Goal: Information Seeking & Learning: Learn about a topic

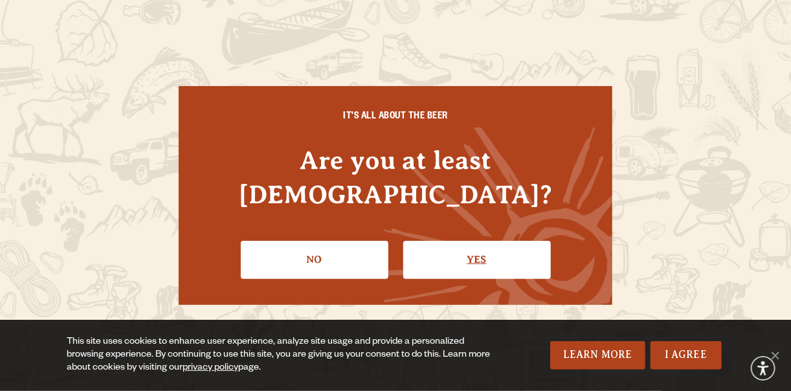
click at [483, 246] on link "Yes" at bounding box center [477, 260] width 148 height 38
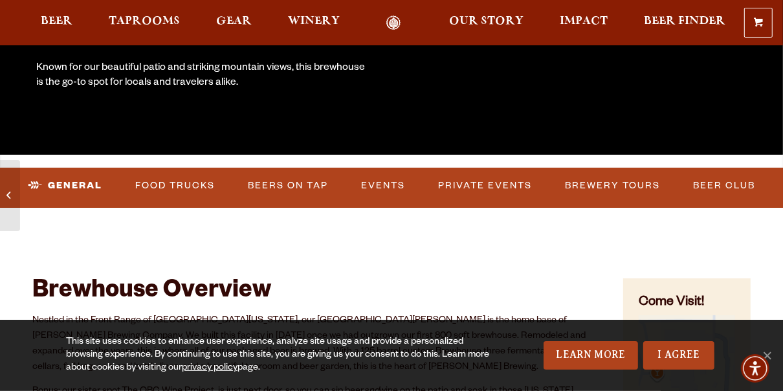
scroll to position [311, 0]
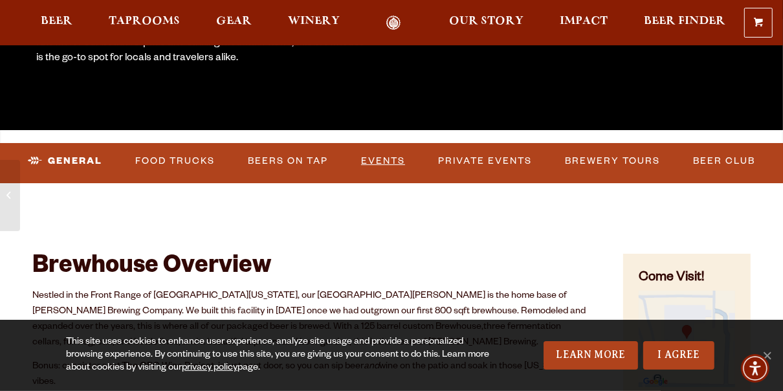
click at [388, 156] on link "Events" at bounding box center [383, 161] width 54 height 30
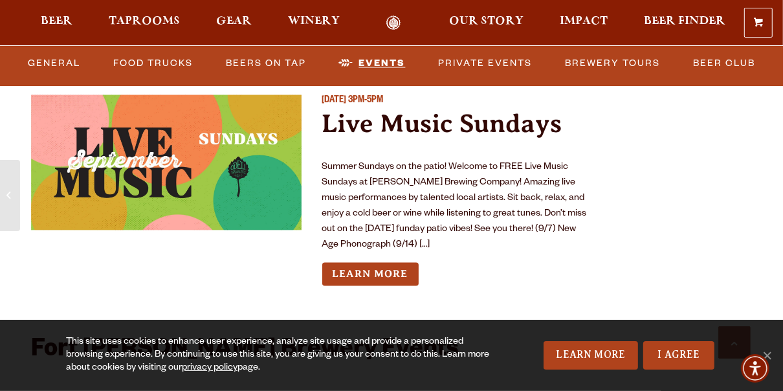
scroll to position [4855, 0]
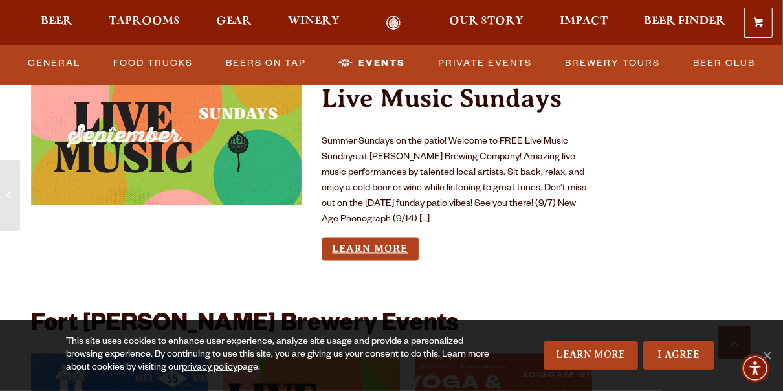
click at [395, 237] on link "Learn More" at bounding box center [370, 249] width 96 height 24
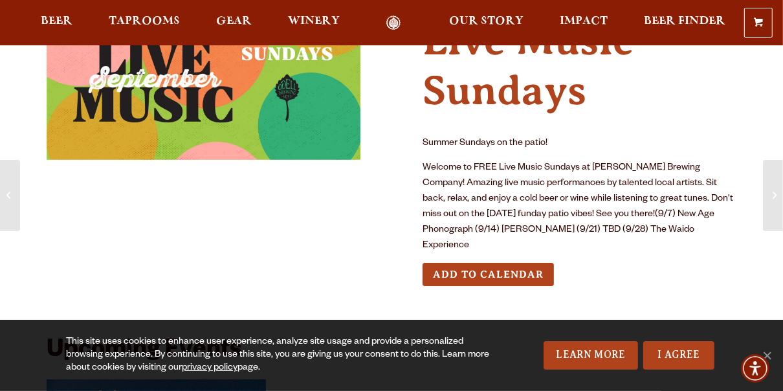
scroll to position [104, 0]
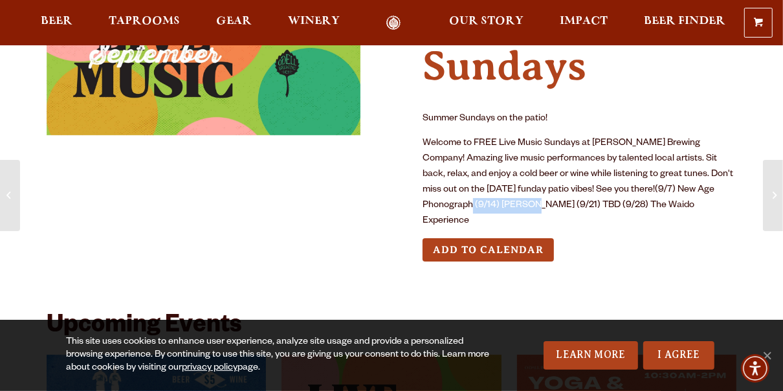
drag, startPoint x: 700, startPoint y: 187, endPoint x: 465, endPoint y: 206, distance: 236.3
click at [465, 206] on p "Welcome to FREE Live Music Sundays at Odell Brewing Company! Amazing live music…" at bounding box center [579, 182] width 314 height 93
drag, startPoint x: 465, startPoint y: 206, endPoint x: 455, endPoint y: 202, distance: 9.9
copy p "Nick Critchlow"
